Goal: Use online tool/utility: Utilize a website feature to perform a specific function

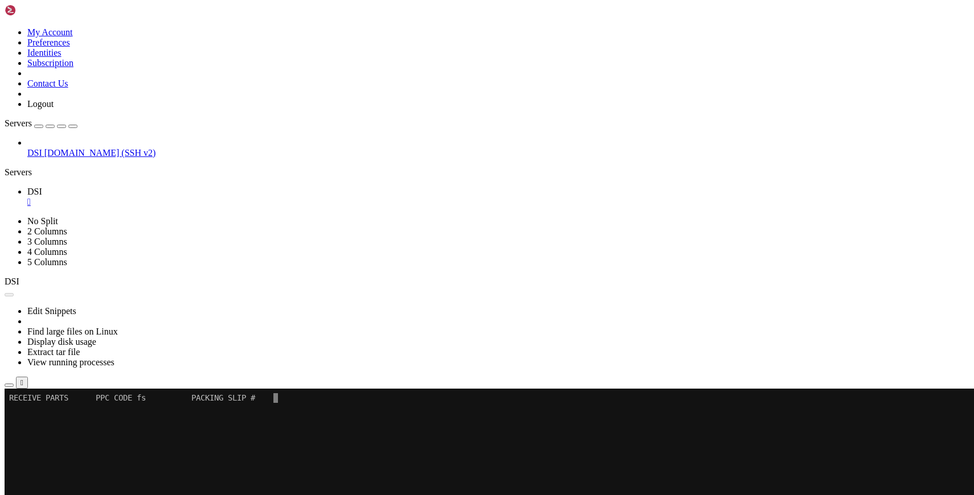
click at [50, 421] on button "Reconnect" at bounding box center [28, 427] width 46 height 12
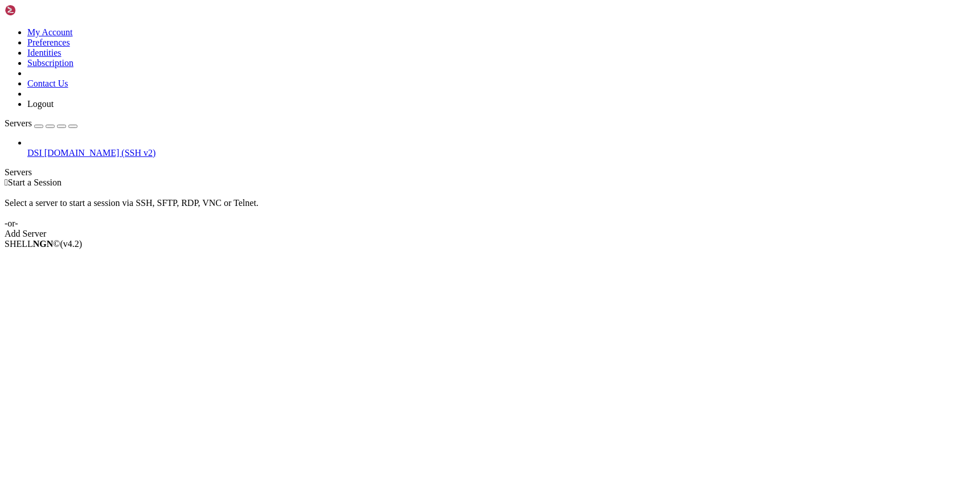
click at [36, 148] on span "DSI" at bounding box center [34, 153] width 15 height 10
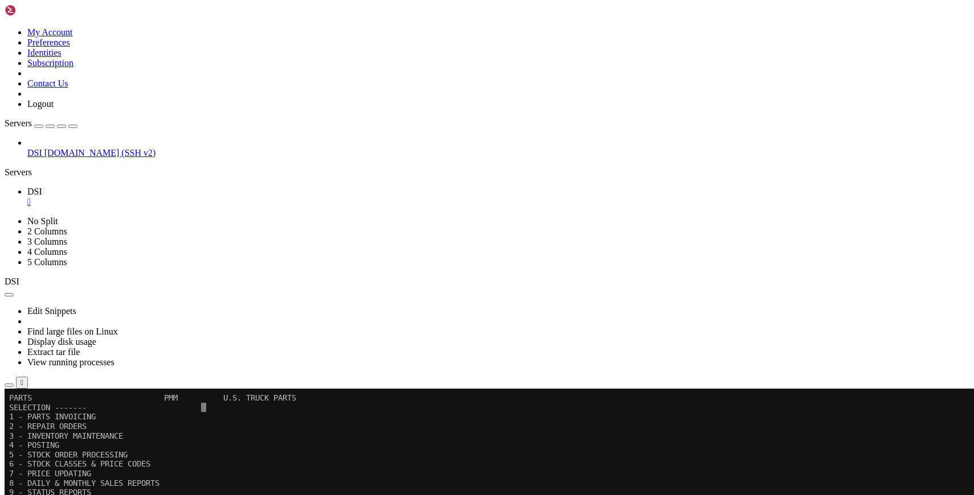
drag, startPoint x: 128, startPoint y: 41, endPoint x: 371, endPoint y: 100, distance: 250.1
click at [73, 126] on icon "button" at bounding box center [73, 126] width 0 height 0
click at [404, 490] on x-row "9 - STATUS REPORTS" at bounding box center [482, 493] width 946 height 10
